Goal: Information Seeking & Learning: Check status

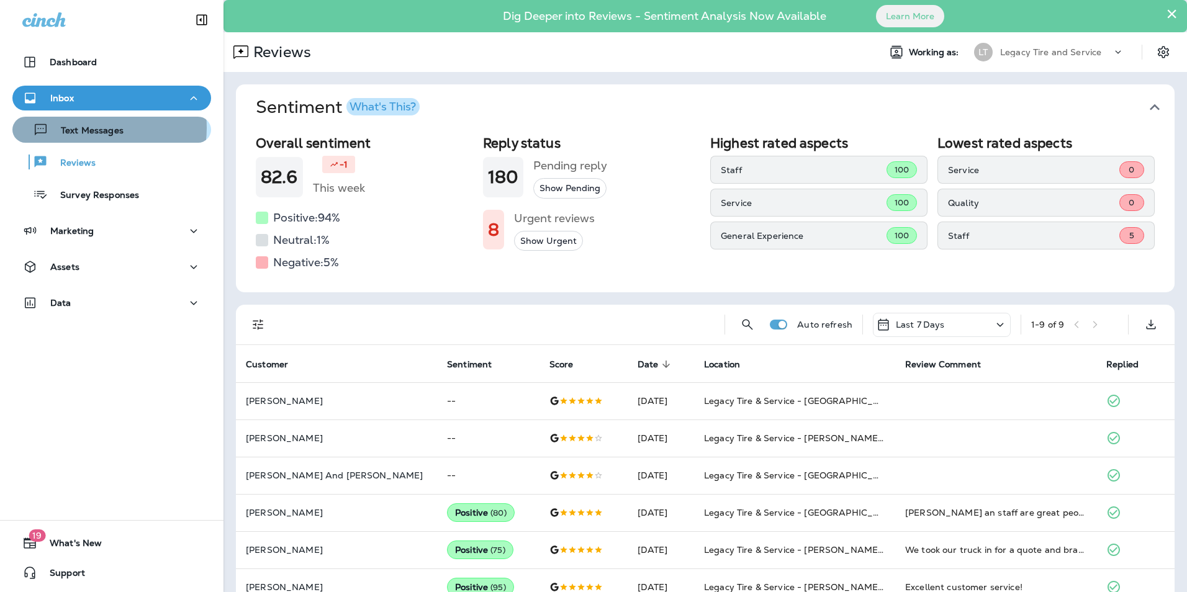
click at [86, 128] on p "Text Messages" at bounding box center [85, 131] width 75 height 12
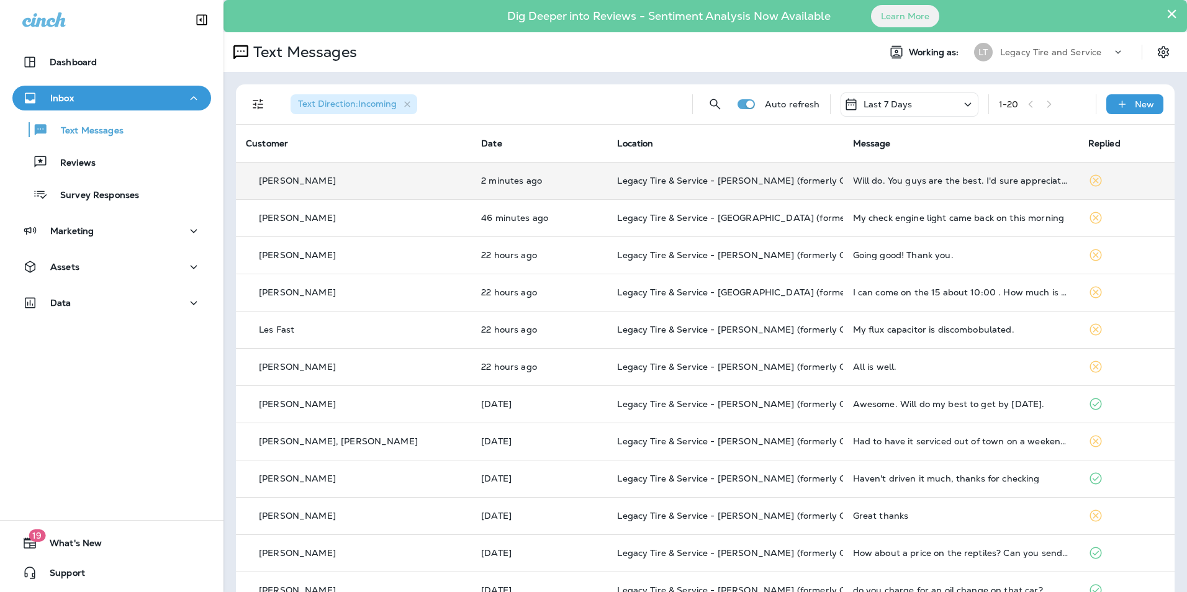
click at [374, 189] on td "[PERSON_NAME]" at bounding box center [353, 180] width 235 height 37
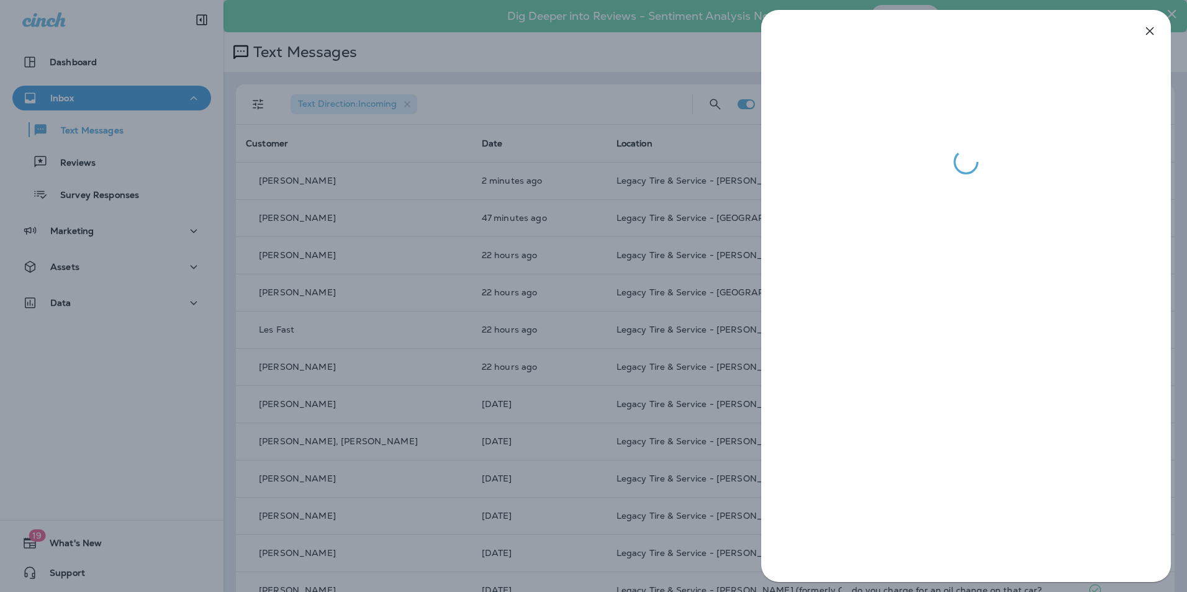
click at [535, 276] on div at bounding box center [593, 296] width 1187 height 592
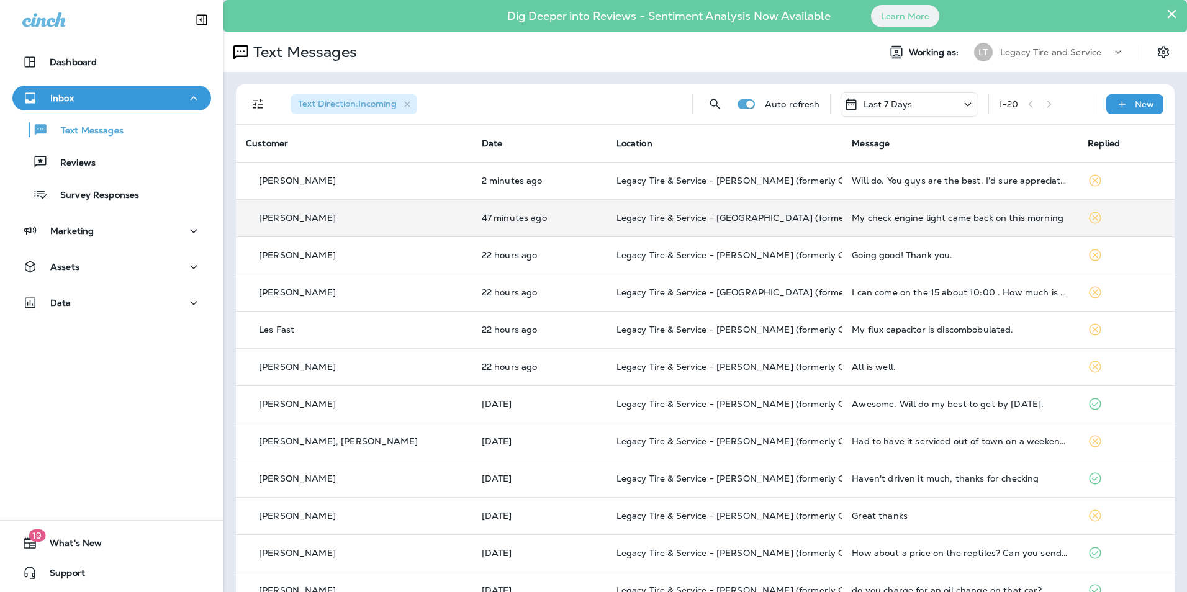
click at [523, 230] on td "47 minutes ago" at bounding box center [539, 217] width 135 height 37
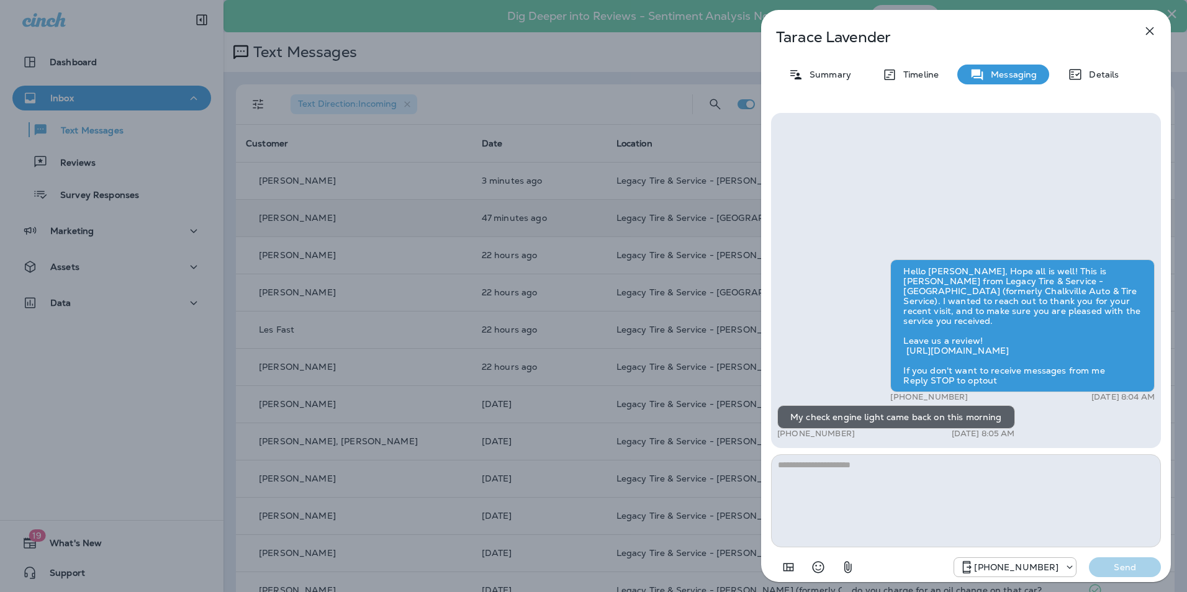
click at [523, 230] on div "Tarace Lavender Summary Timeline Messaging Details Hello [PERSON_NAME], Hope al…" at bounding box center [593, 296] width 1187 height 592
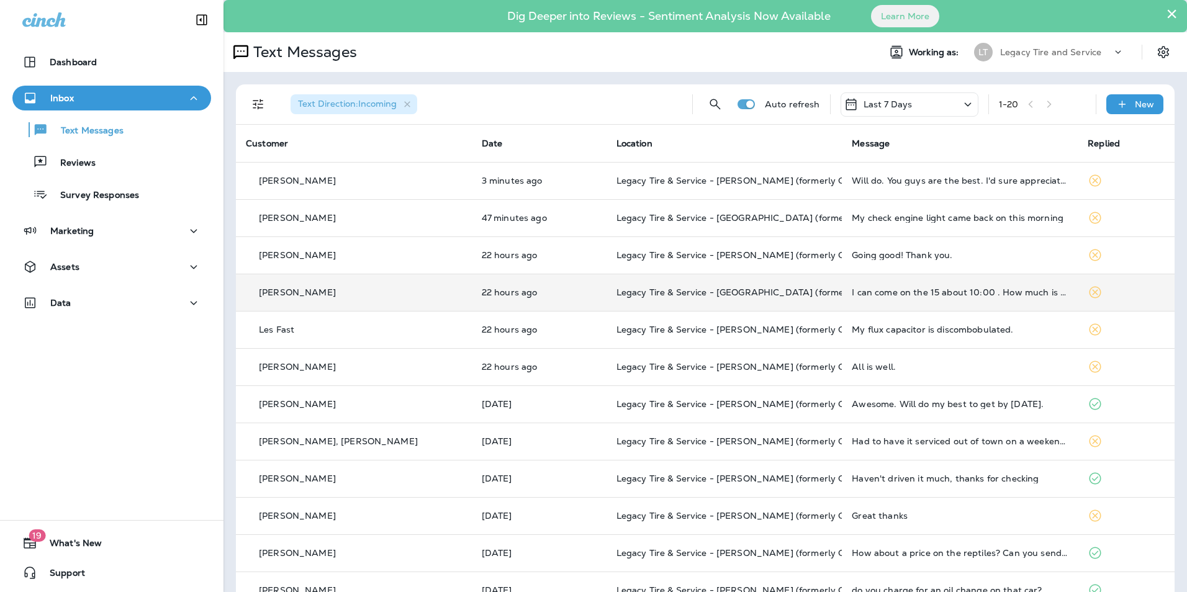
click at [403, 308] on td "[PERSON_NAME]" at bounding box center [354, 292] width 236 height 37
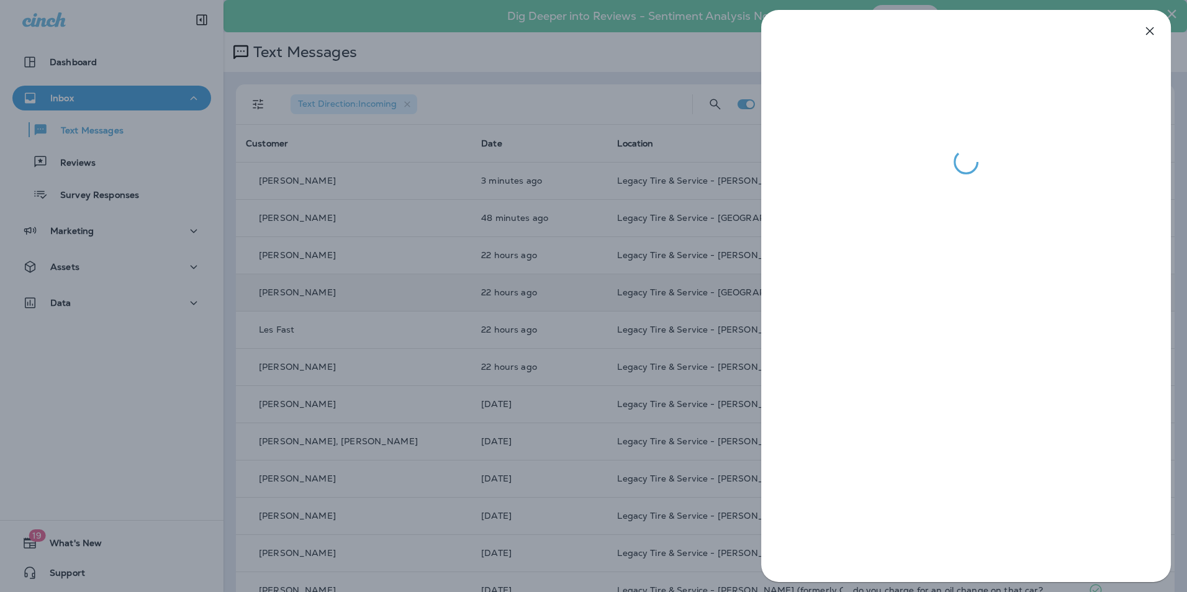
click at [403, 308] on div at bounding box center [593, 296] width 1187 height 592
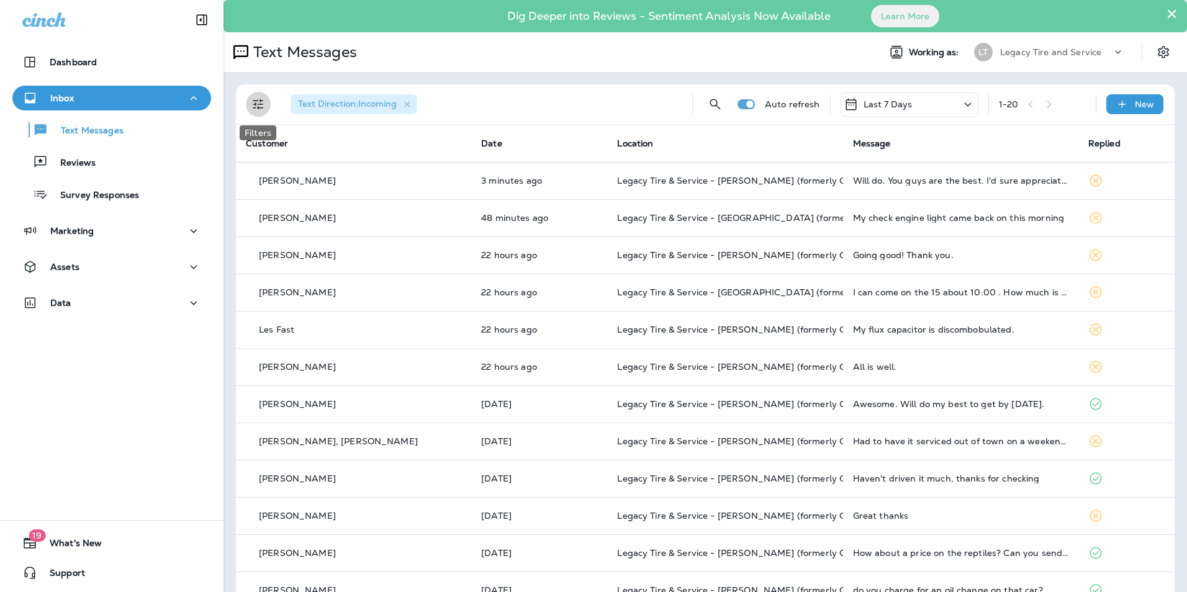
click at [259, 102] on icon "Filters" at bounding box center [258, 104] width 15 height 15
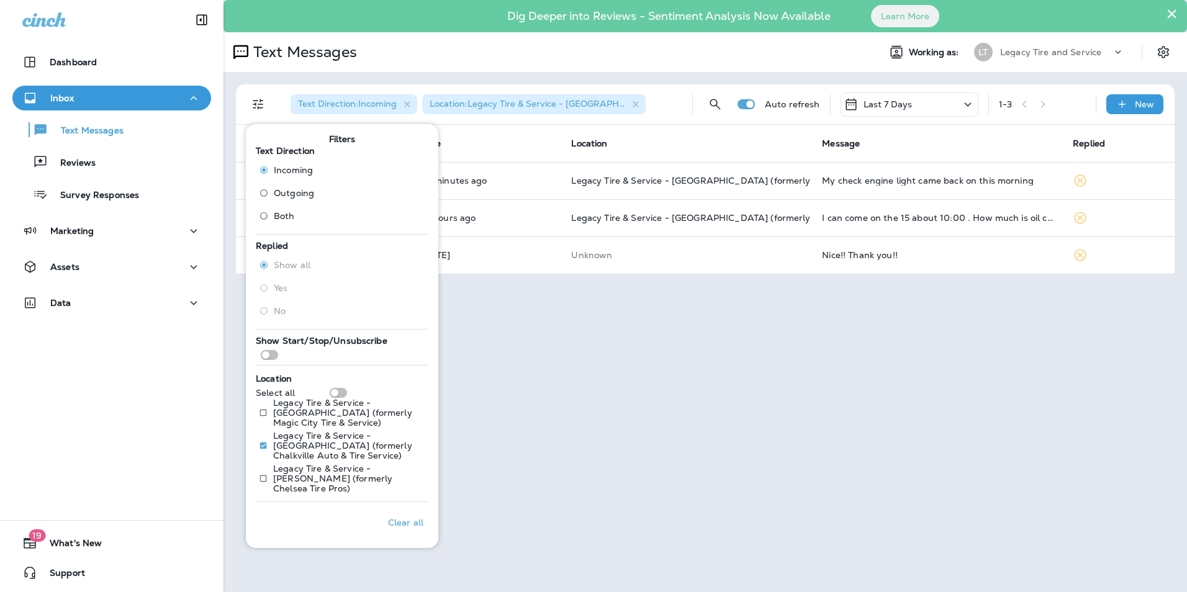
click at [524, 499] on div "× Dig Deeper into Reviews - Sentiment Analysis Now Available Learn More Text Me…" at bounding box center [704, 296] width 963 height 592
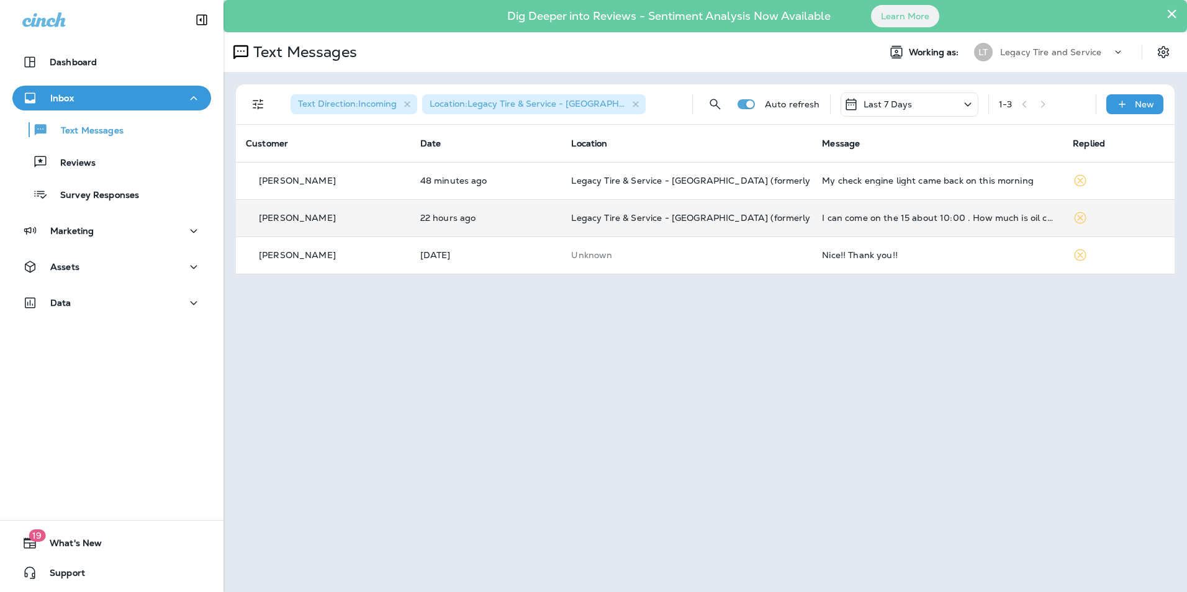
click at [516, 225] on td "22 hours ago" at bounding box center [485, 217] width 151 height 37
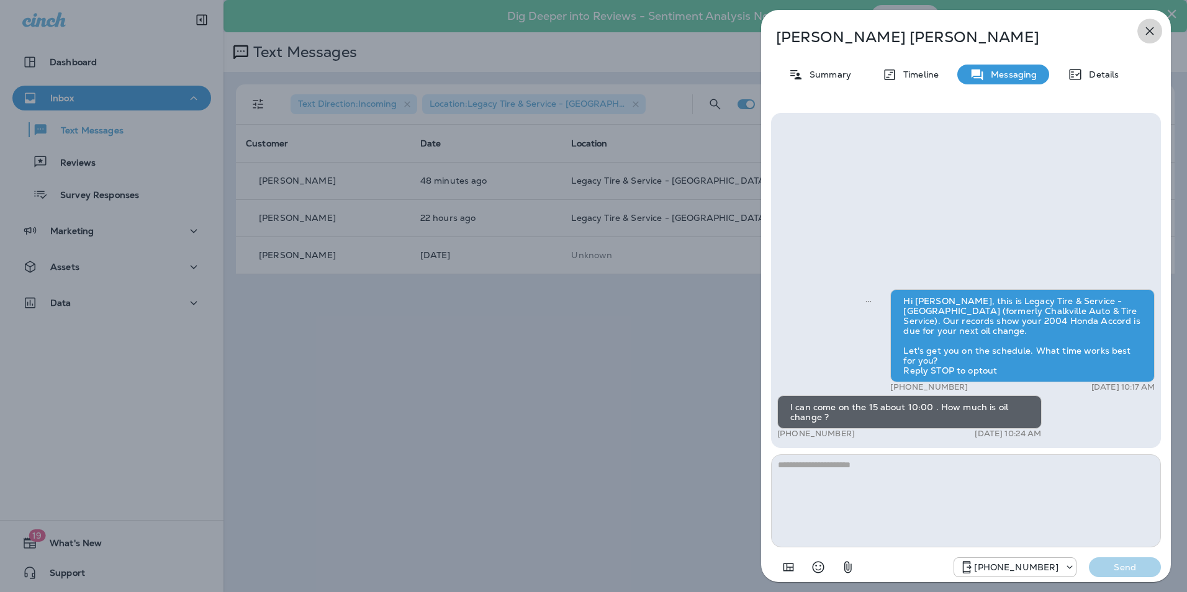
click at [1146, 35] on icon "button" at bounding box center [1149, 31] width 15 height 15
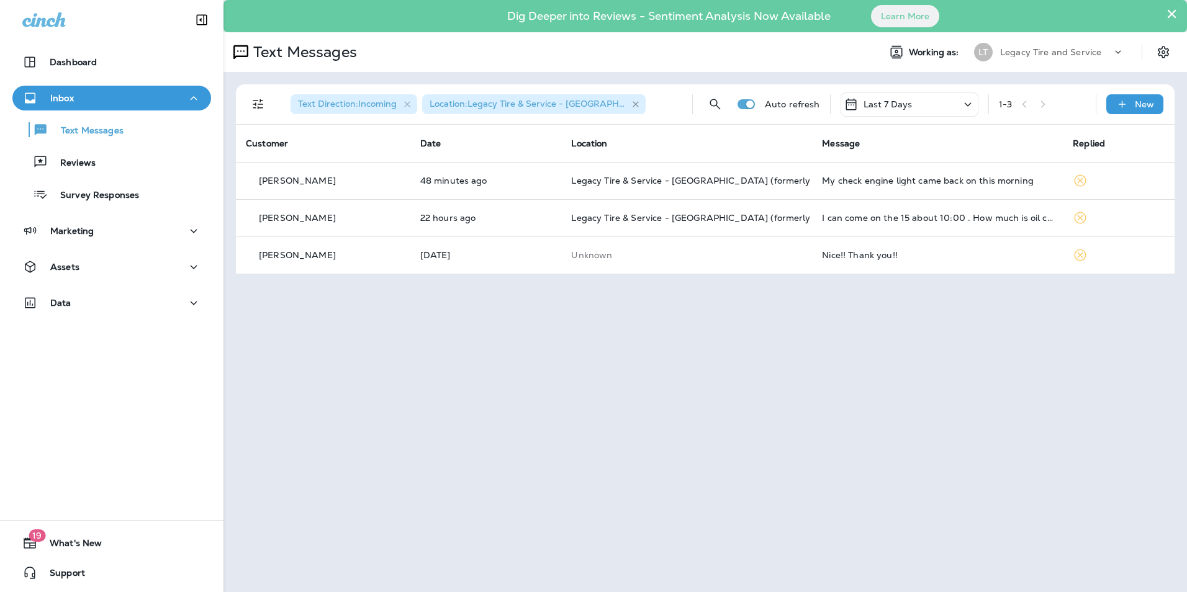
click at [641, 105] on icon "button" at bounding box center [636, 104] width 11 height 11
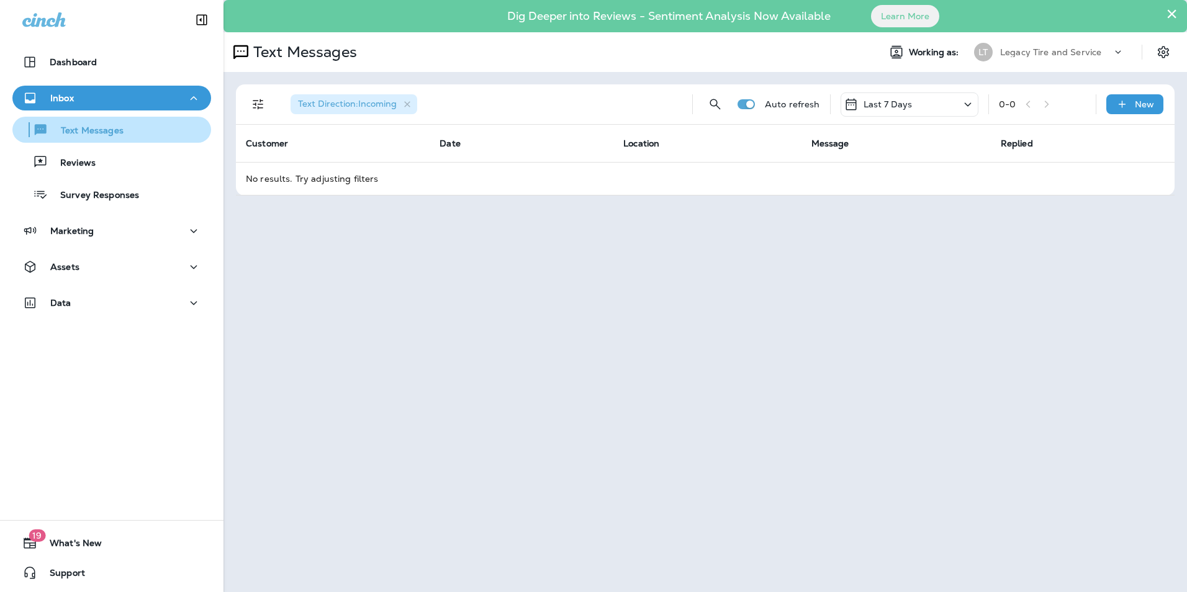
click at [142, 135] on div "Text Messages" at bounding box center [111, 129] width 189 height 19
click at [266, 109] on button "Filters" at bounding box center [258, 104] width 25 height 25
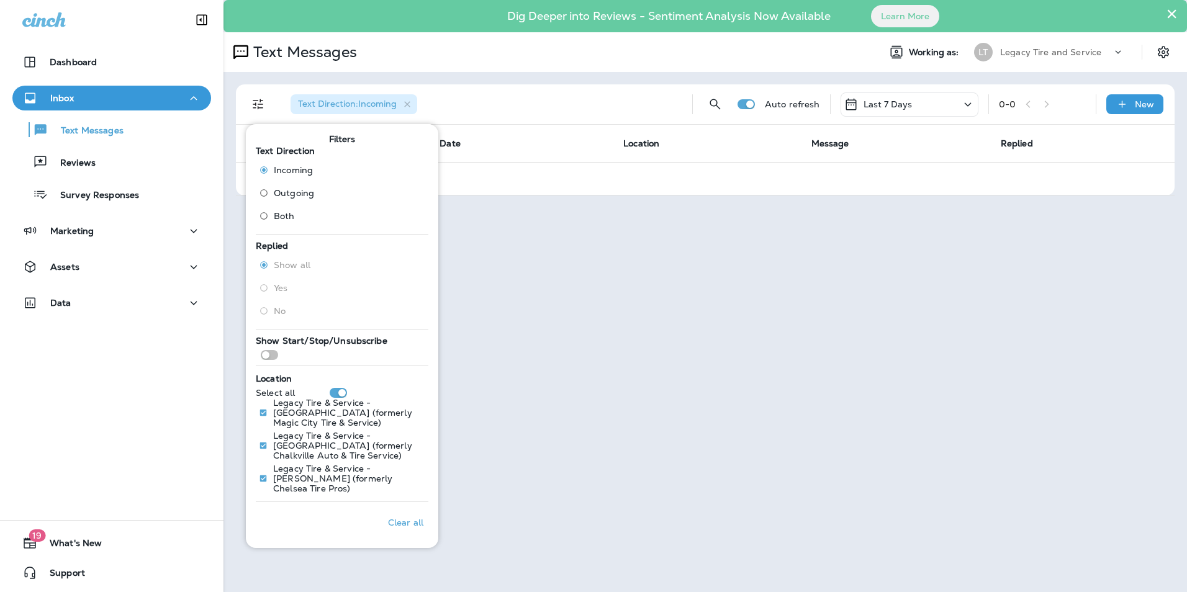
click at [500, 380] on div "× Dig Deeper into Reviews - Sentiment Analysis Now Available Learn More Text Me…" at bounding box center [704, 296] width 963 height 592
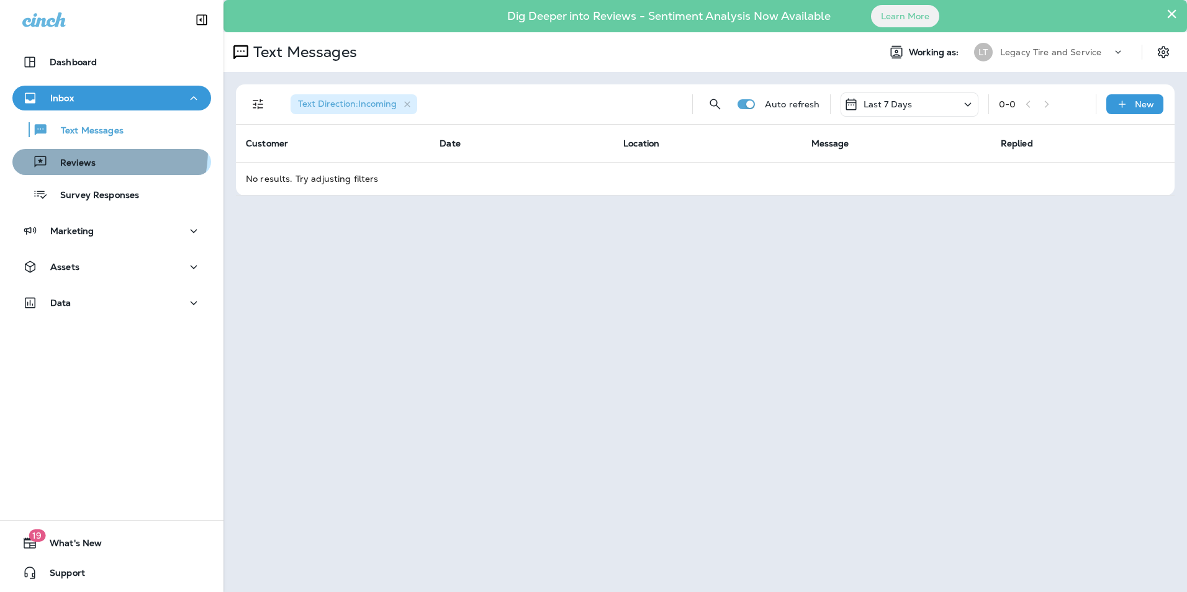
click at [64, 149] on button "Reviews" at bounding box center [111, 162] width 199 height 26
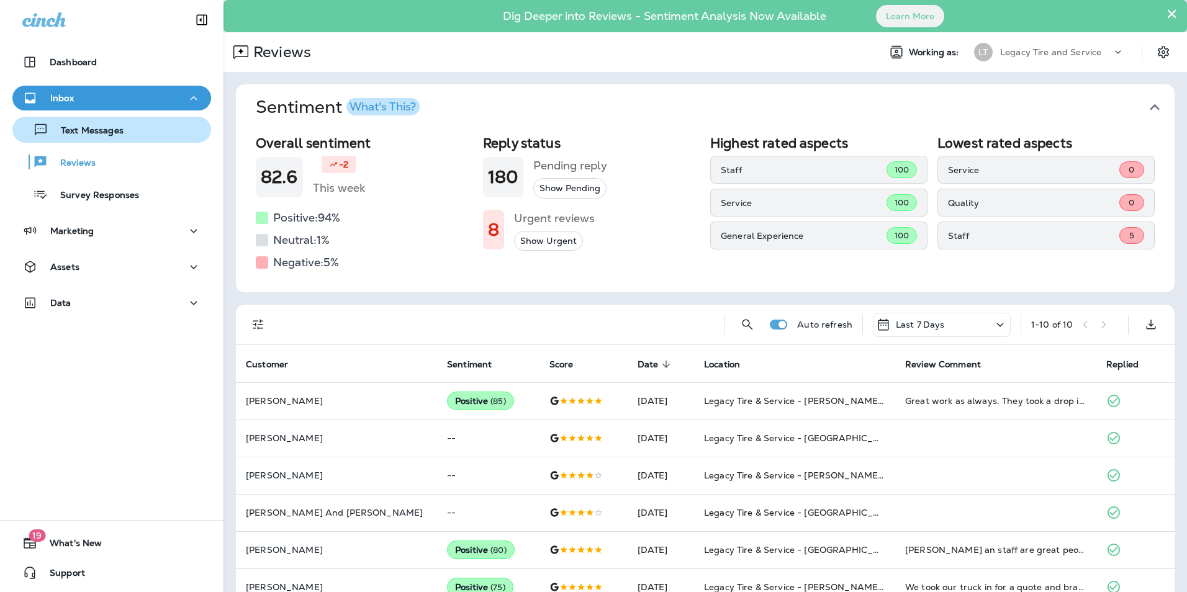
click at [100, 131] on p "Text Messages" at bounding box center [85, 131] width 75 height 12
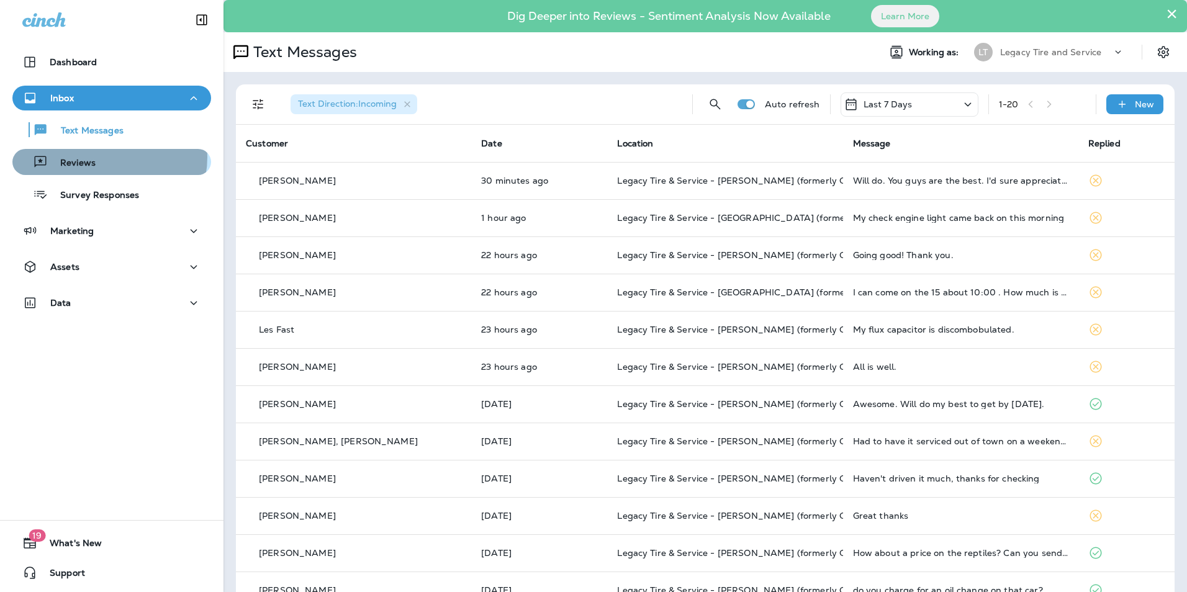
click at [107, 157] on div "Reviews" at bounding box center [111, 162] width 189 height 19
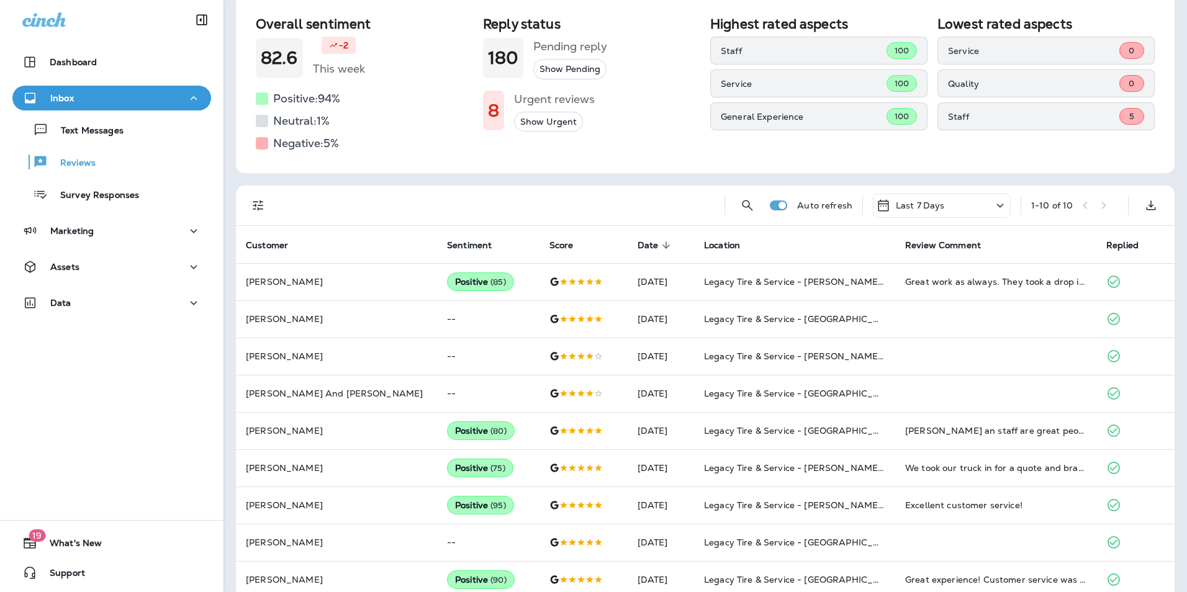
scroll to position [124, 0]
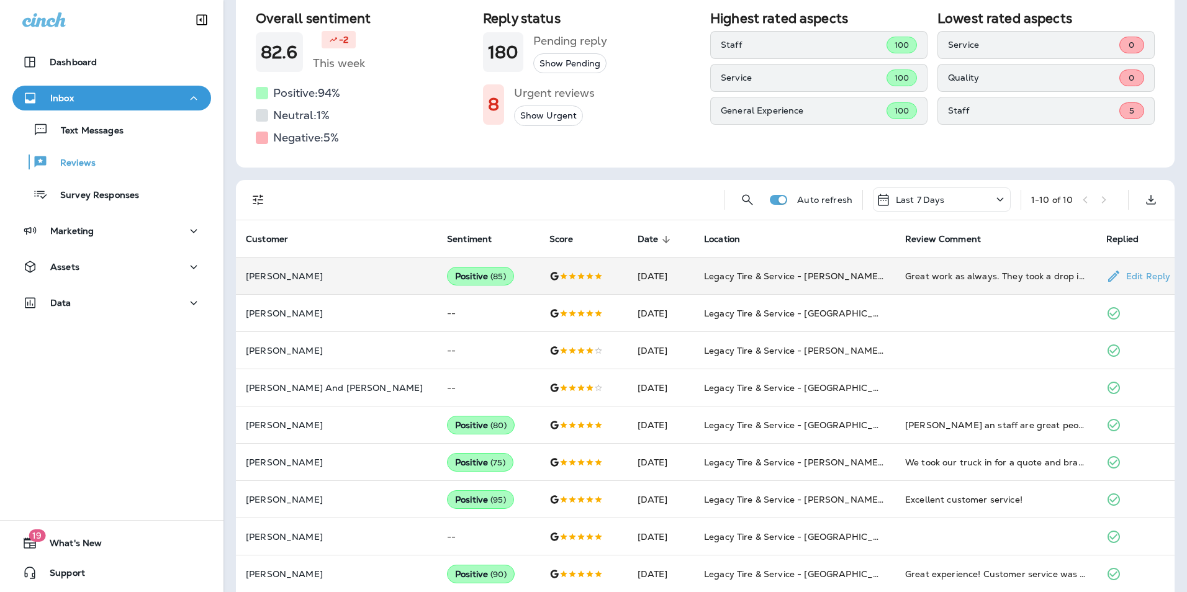
click at [349, 291] on td "[PERSON_NAME]" at bounding box center [336, 276] width 201 height 37
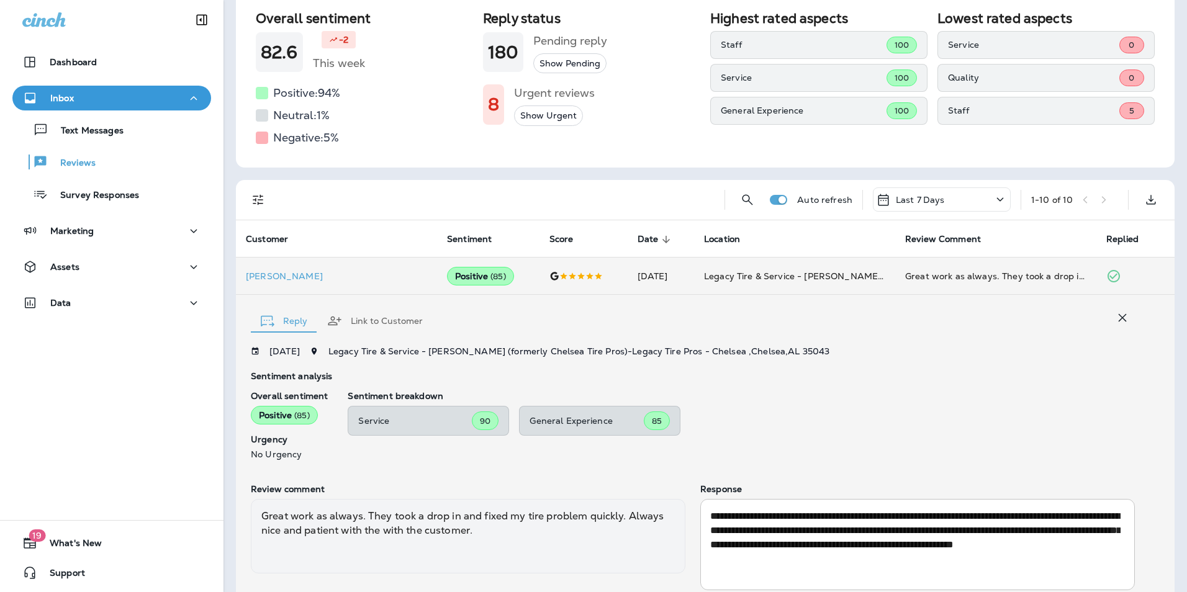
scroll to position [204, 0]
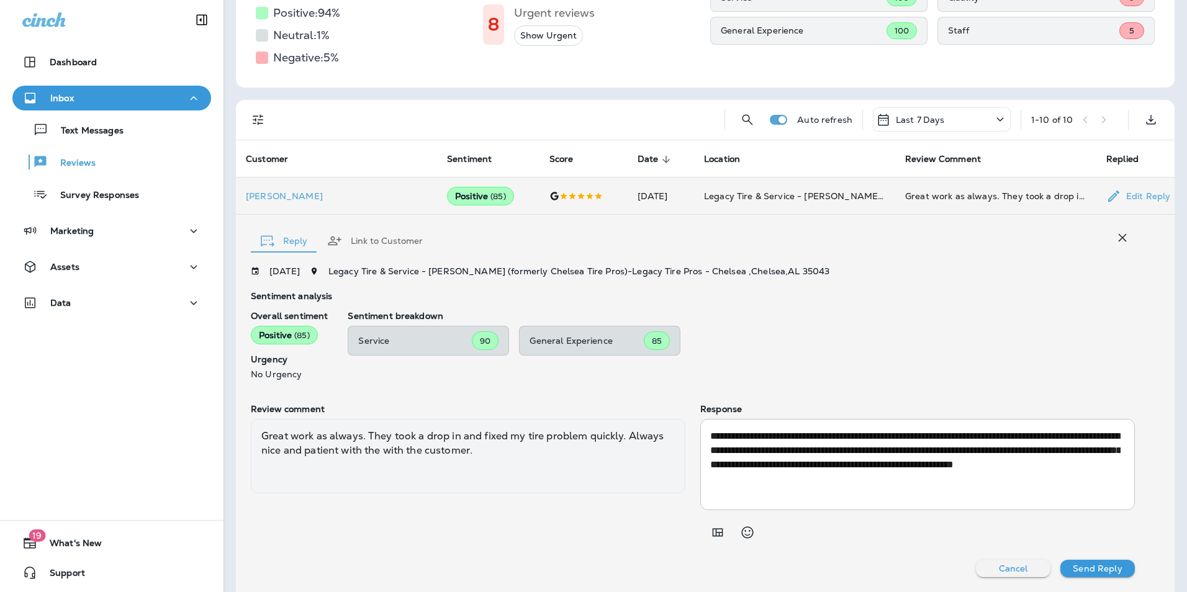
click at [279, 206] on td "[PERSON_NAME]" at bounding box center [336, 195] width 201 height 37
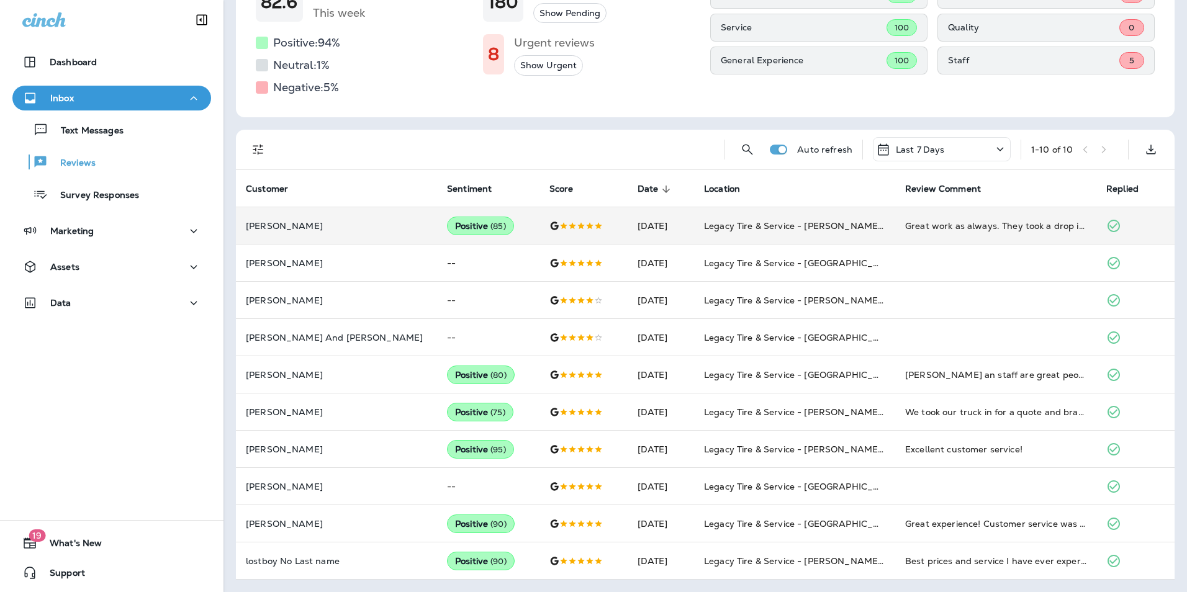
scroll to position [174, 0]
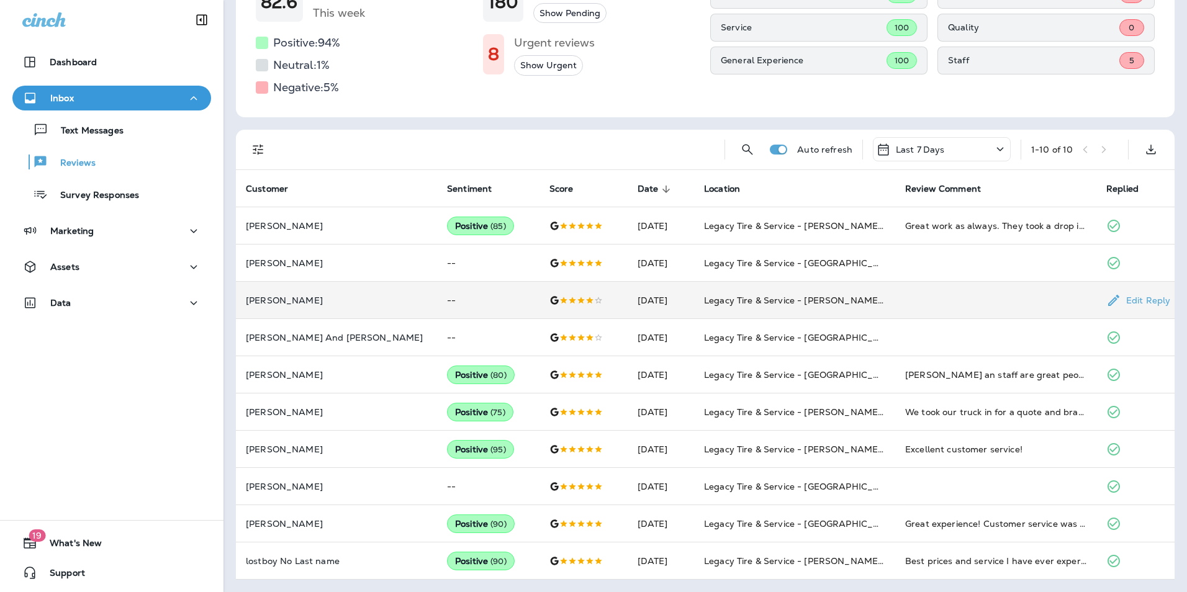
click at [320, 292] on td "[PERSON_NAME]" at bounding box center [336, 300] width 201 height 37
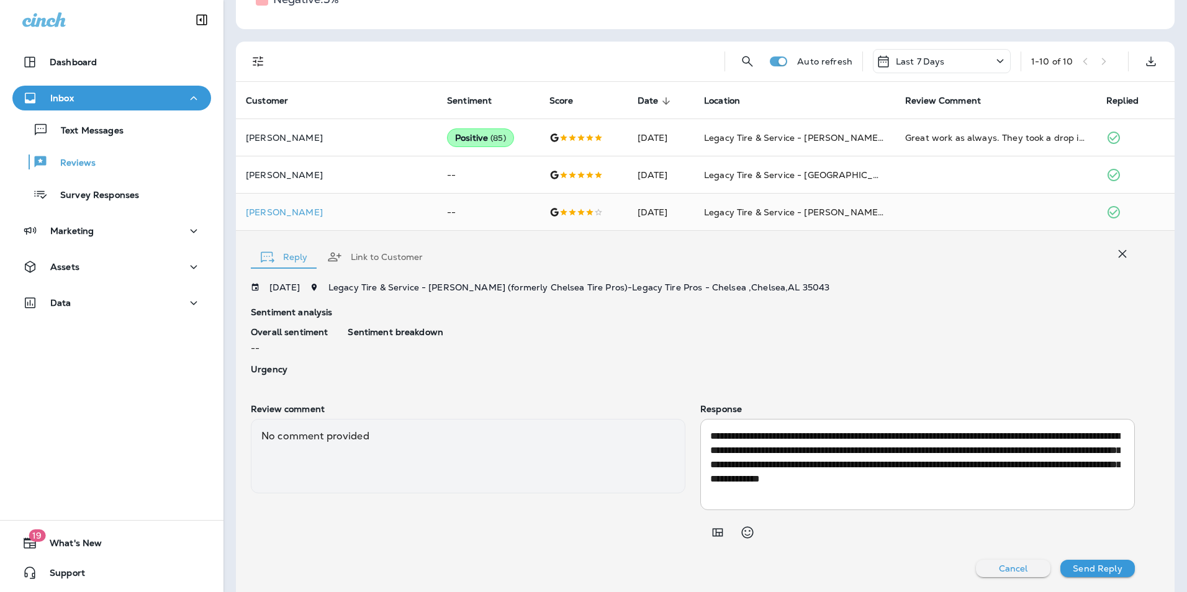
click at [294, 68] on div at bounding box center [498, 62] width 434 height 40
click at [107, 132] on p "Text Messages" at bounding box center [85, 131] width 75 height 12
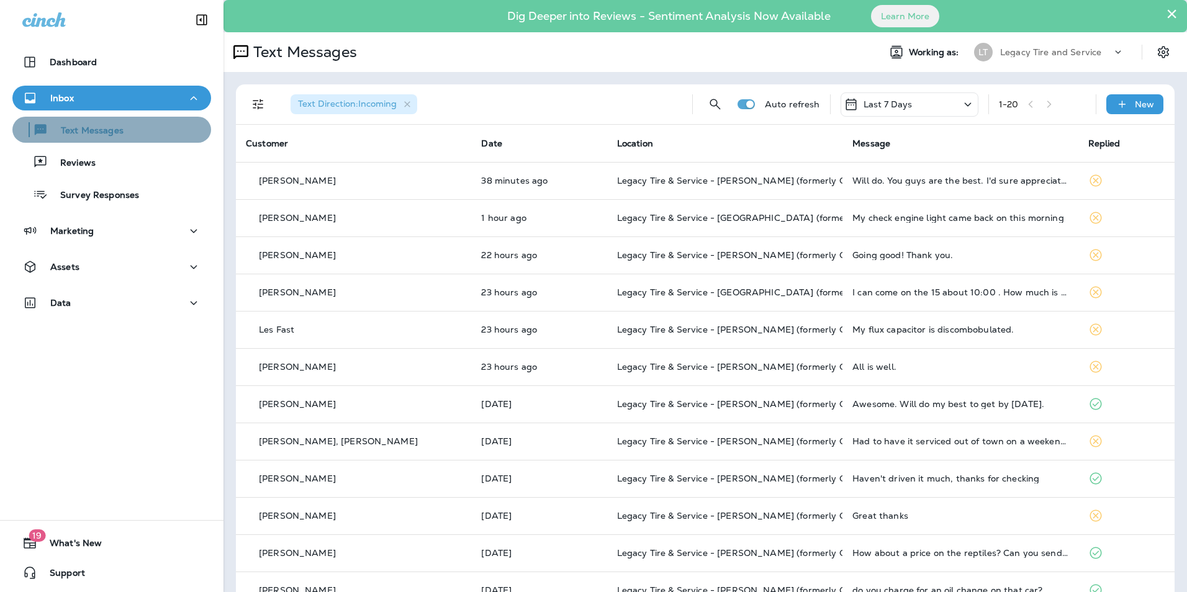
click at [166, 142] on button "Text Messages" at bounding box center [111, 130] width 199 height 26
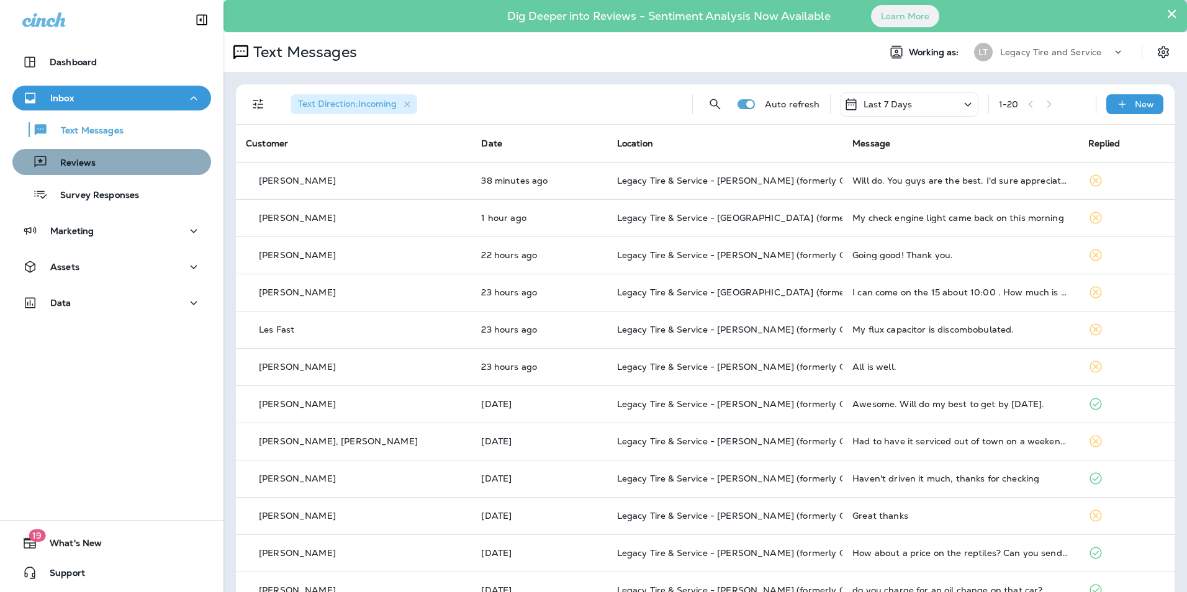
click at [162, 165] on div "Reviews" at bounding box center [111, 162] width 189 height 19
